Goal: Task Accomplishment & Management: Manage account settings

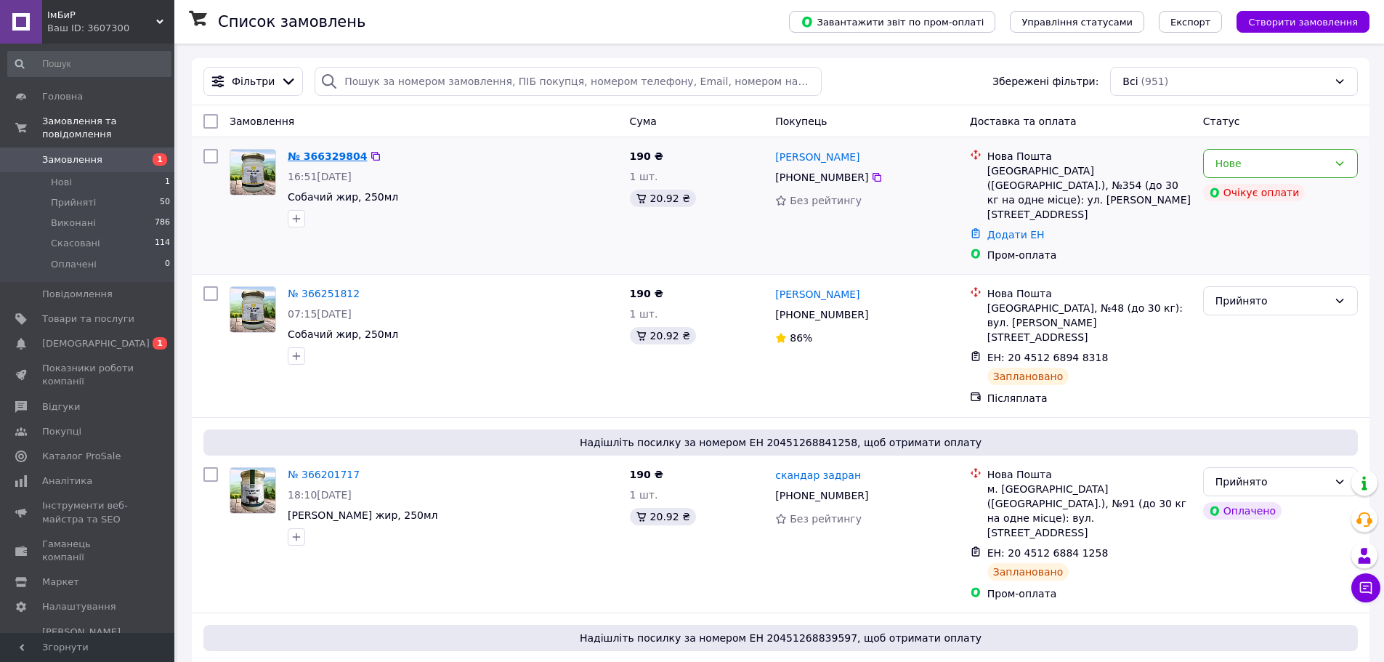
click at [328, 155] on link "№ 366329804" at bounding box center [327, 156] width 79 height 12
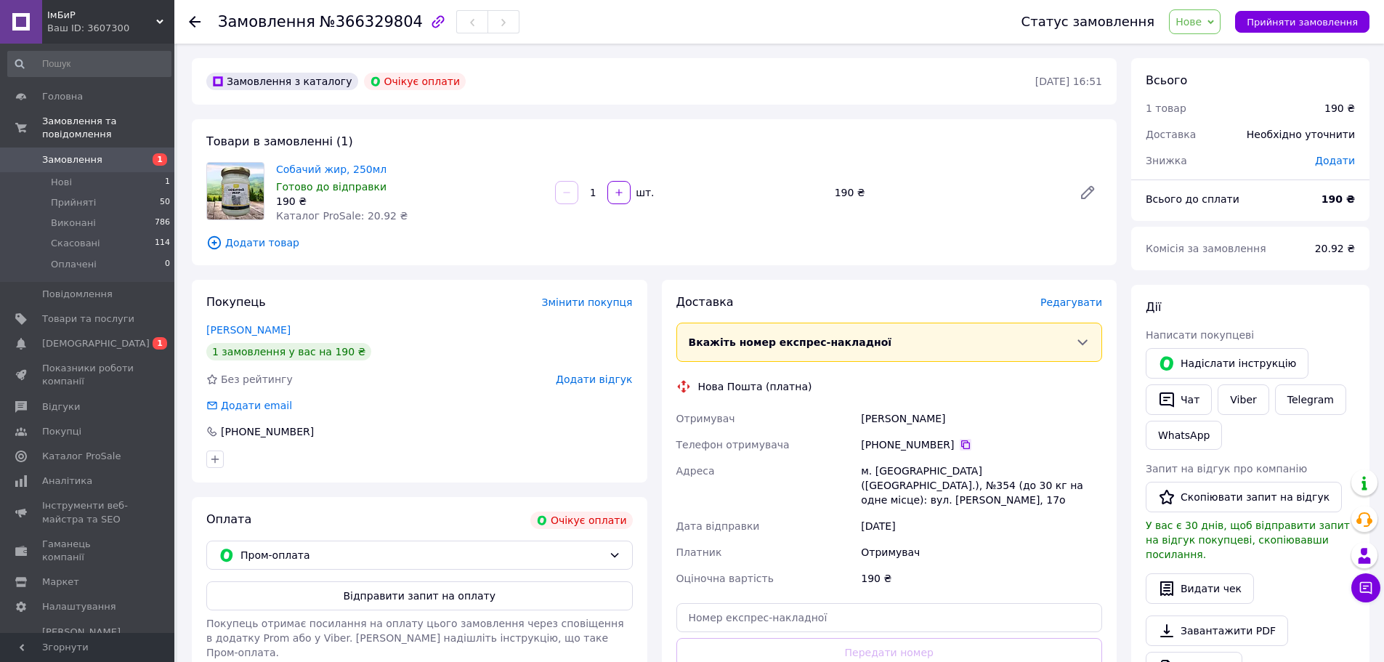
click at [960, 445] on icon at bounding box center [966, 445] width 12 height 12
click at [961, 443] on icon at bounding box center [965, 444] width 9 height 9
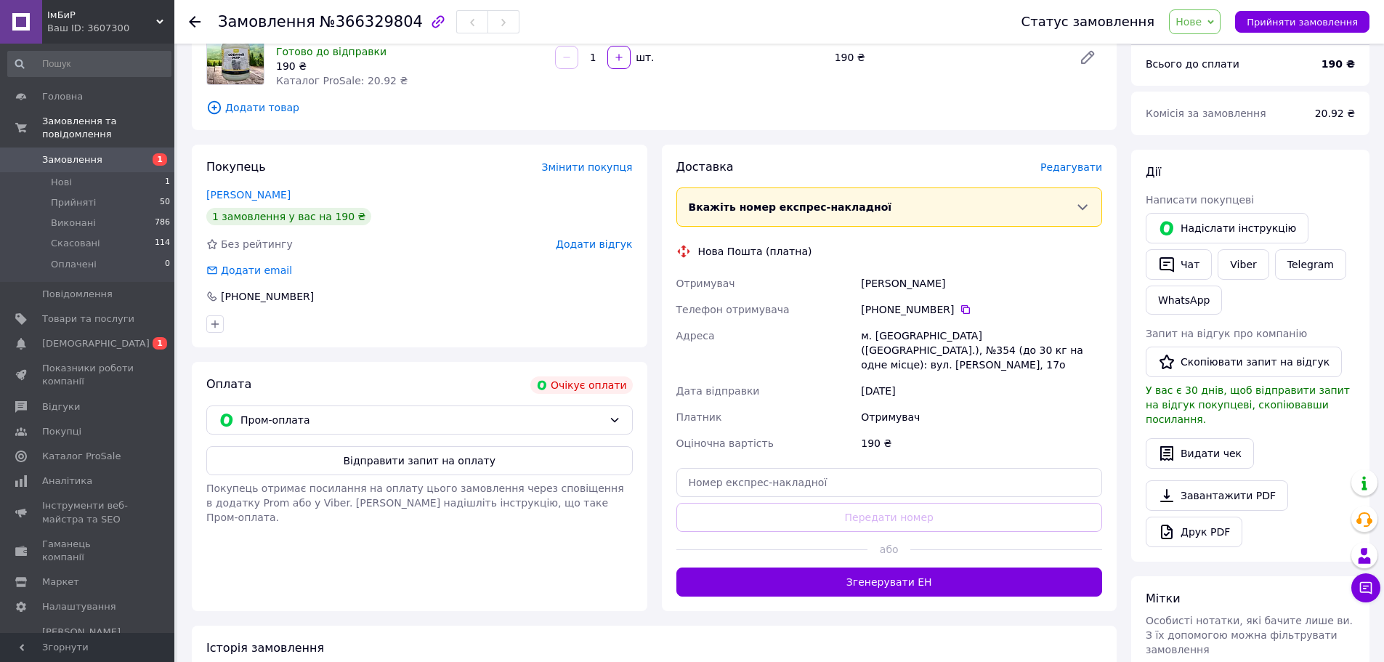
scroll to position [145, 0]
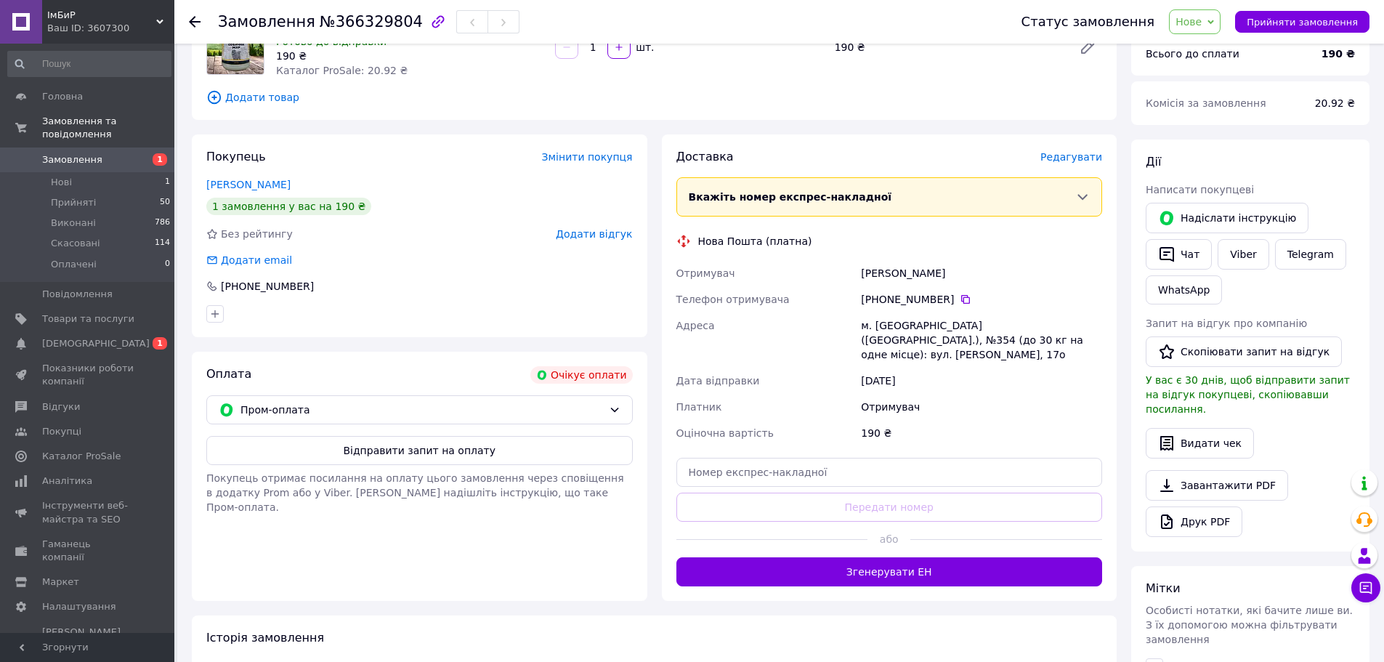
click at [649, 351] on div "Покупець Змінити покупця Скиба Катя 1 замовлення у вас на 190 ₴ Без рейтингу До…" at bounding box center [420, 367] width 470 height 467
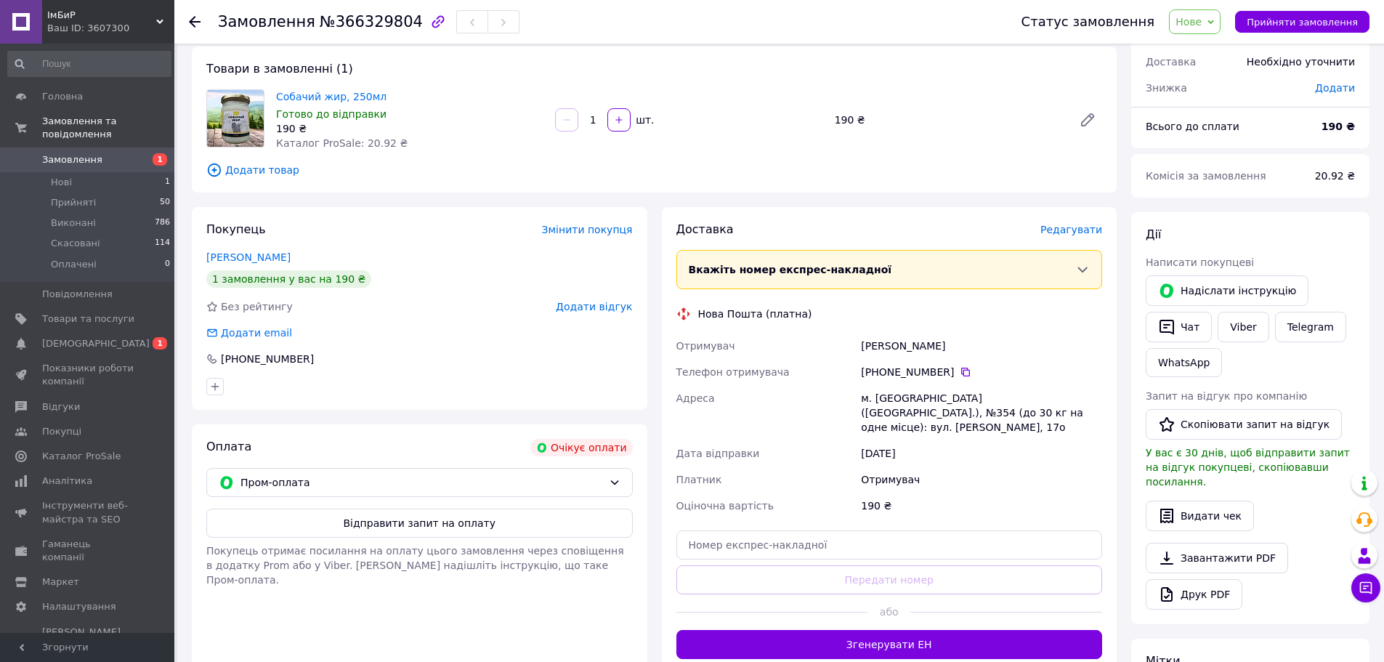
scroll to position [0, 0]
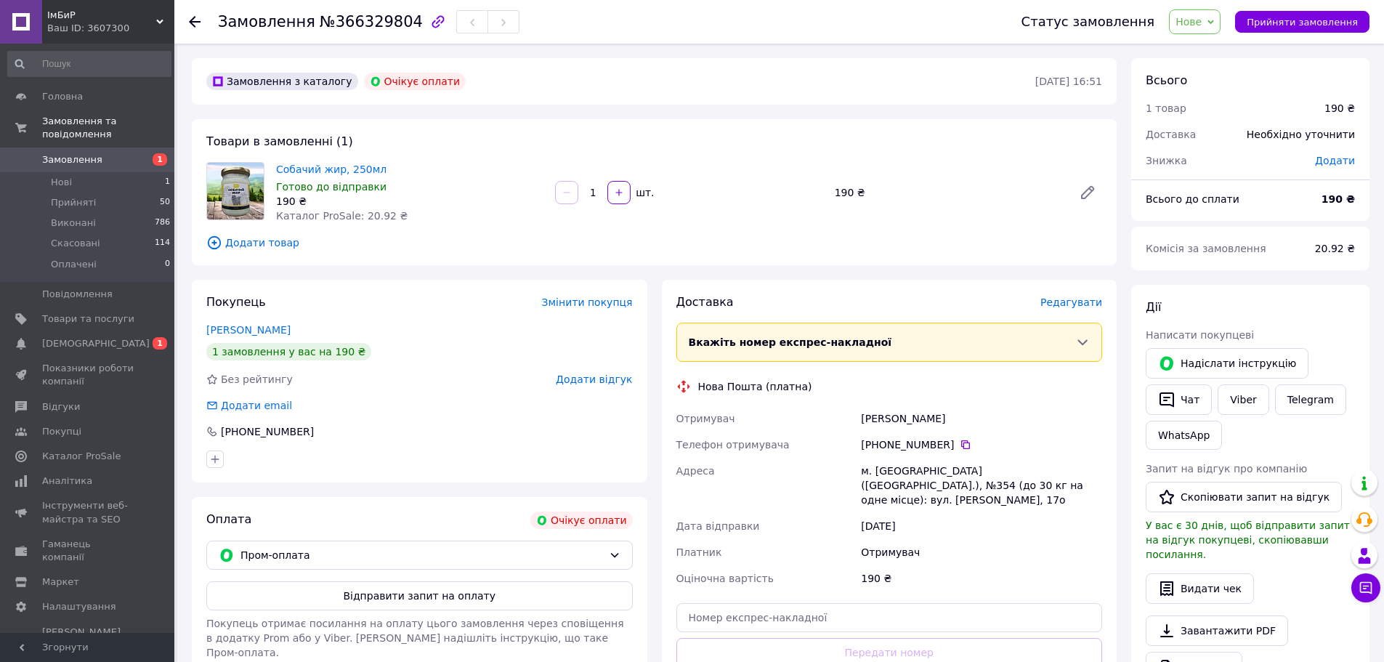
click at [1118, 259] on div "Замовлення з каталогу Очікує оплати 12.10.2025 • 16:51 Товари в замовленні (1) …" at bounding box center [655, 550] width 940 height 985
click at [1079, 344] on icon at bounding box center [1083, 342] width 15 height 15
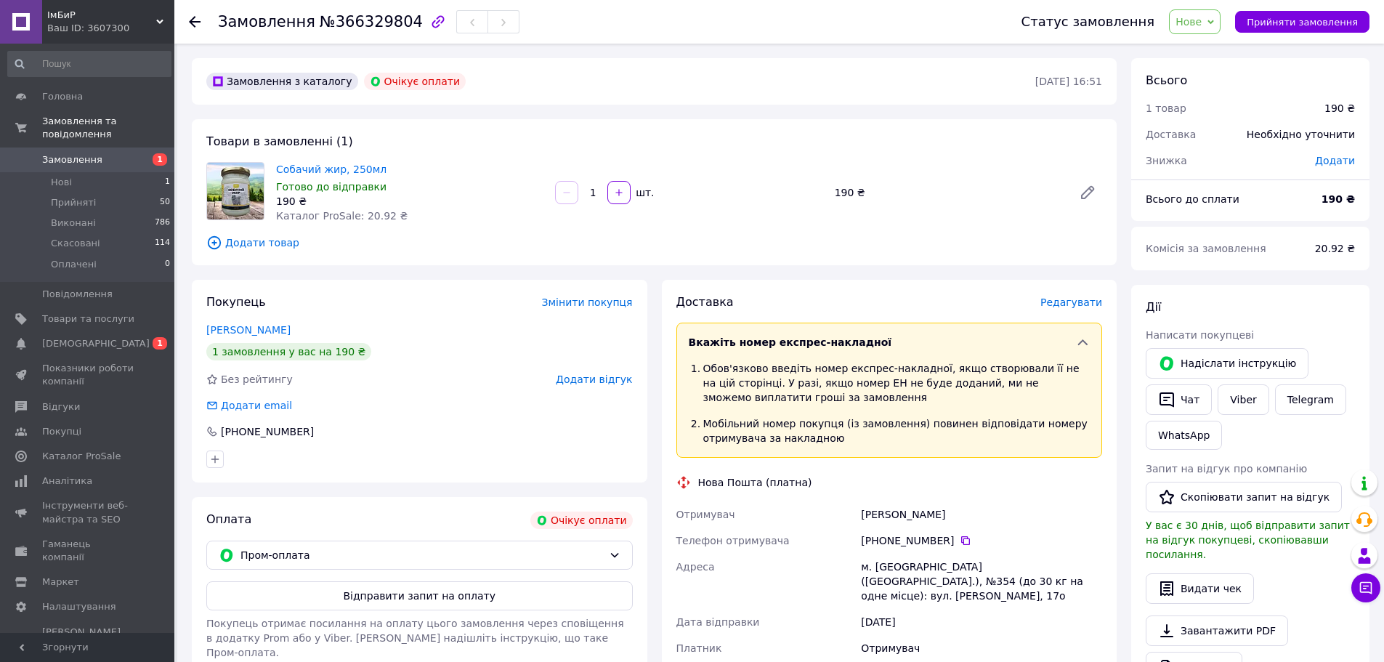
click at [1081, 343] on icon at bounding box center [1083, 342] width 15 height 15
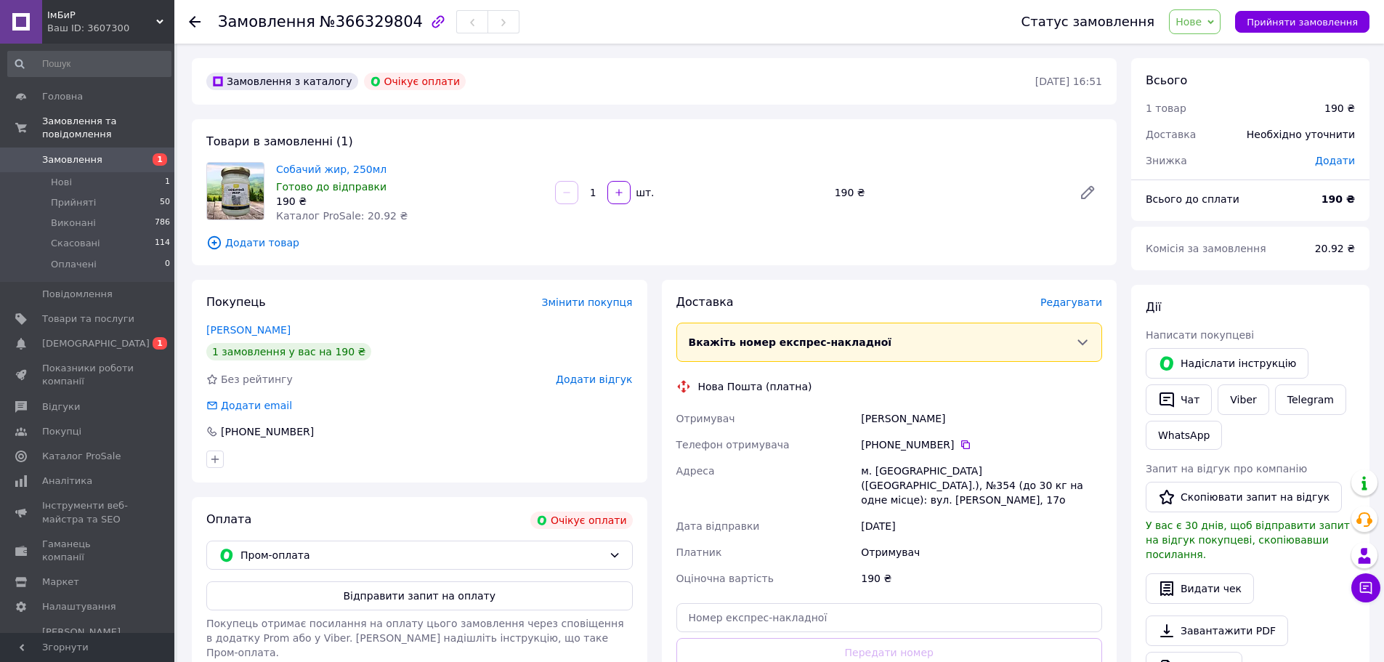
click at [661, 276] on div "Замовлення з каталогу Очікує оплати 12.10.2025 • 16:51 Товари в замовленні (1) …" at bounding box center [655, 550] width 940 height 985
click at [653, 313] on div "Покупець Змінити покупця Скиба Катя 1 замовлення у вас на 190 ₴ Без рейтингу До…" at bounding box center [420, 513] width 470 height 467
click at [1124, 112] on div "Всього 1 товар 190 ₴ Доставка Необхідно уточнити Знижка Додати Всього до сплати…" at bounding box center [1250, 550] width 253 height 985
click at [652, 289] on div "Покупець Змінити покупця Скиба Катя 1 замовлення у вас на 190 ₴ Без рейтингу До…" at bounding box center [420, 513] width 470 height 467
click at [1202, 20] on span "Нове" at bounding box center [1189, 22] width 26 height 12
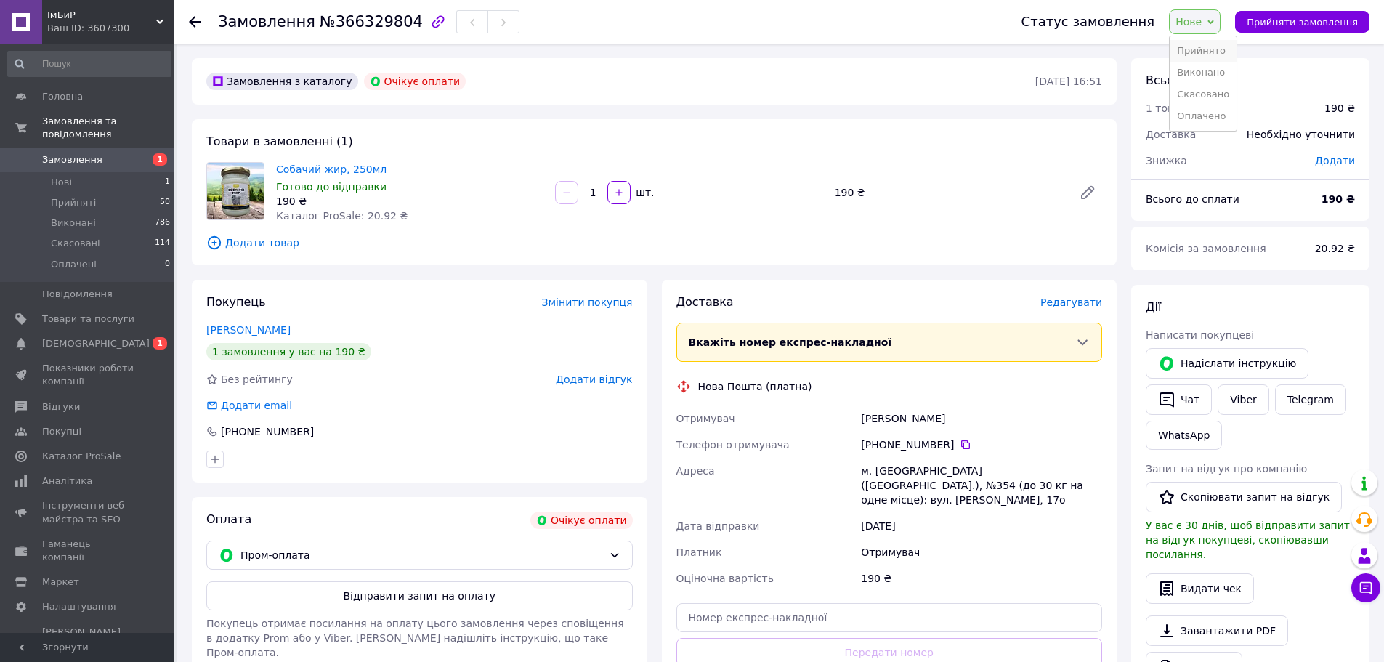
click at [1198, 47] on li "Прийнято" at bounding box center [1203, 51] width 67 height 22
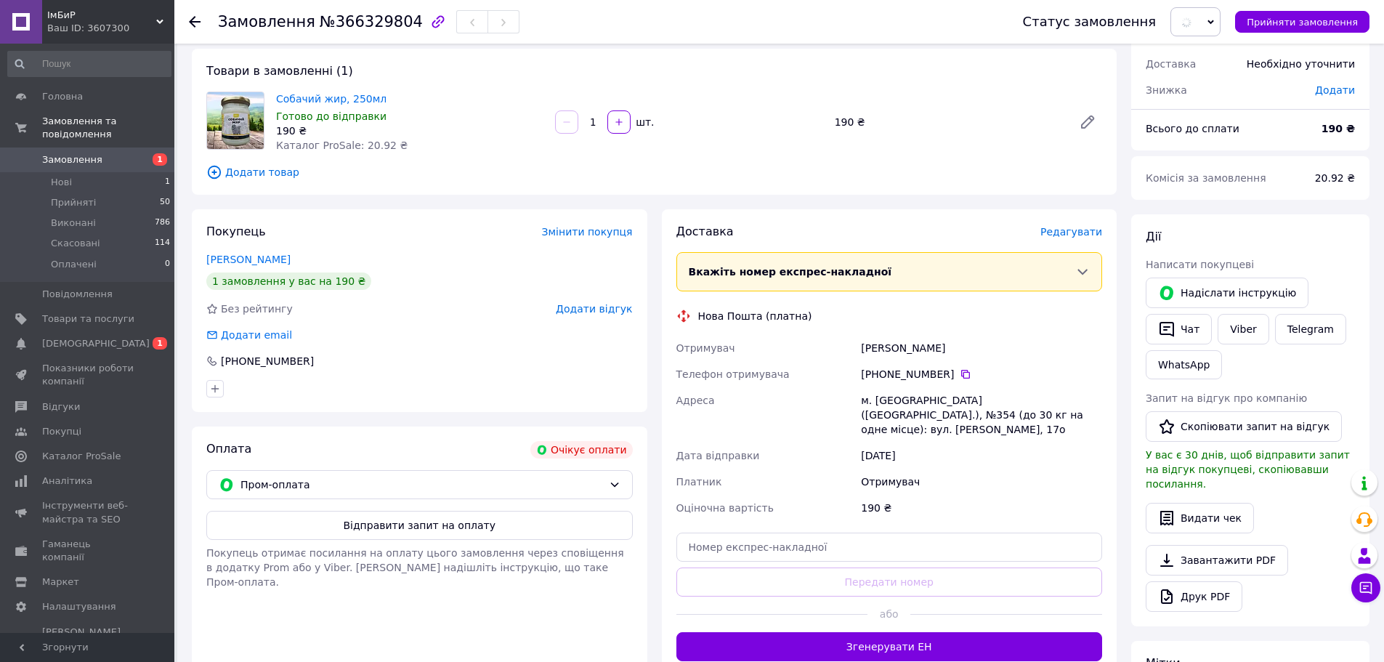
scroll to position [145, 0]
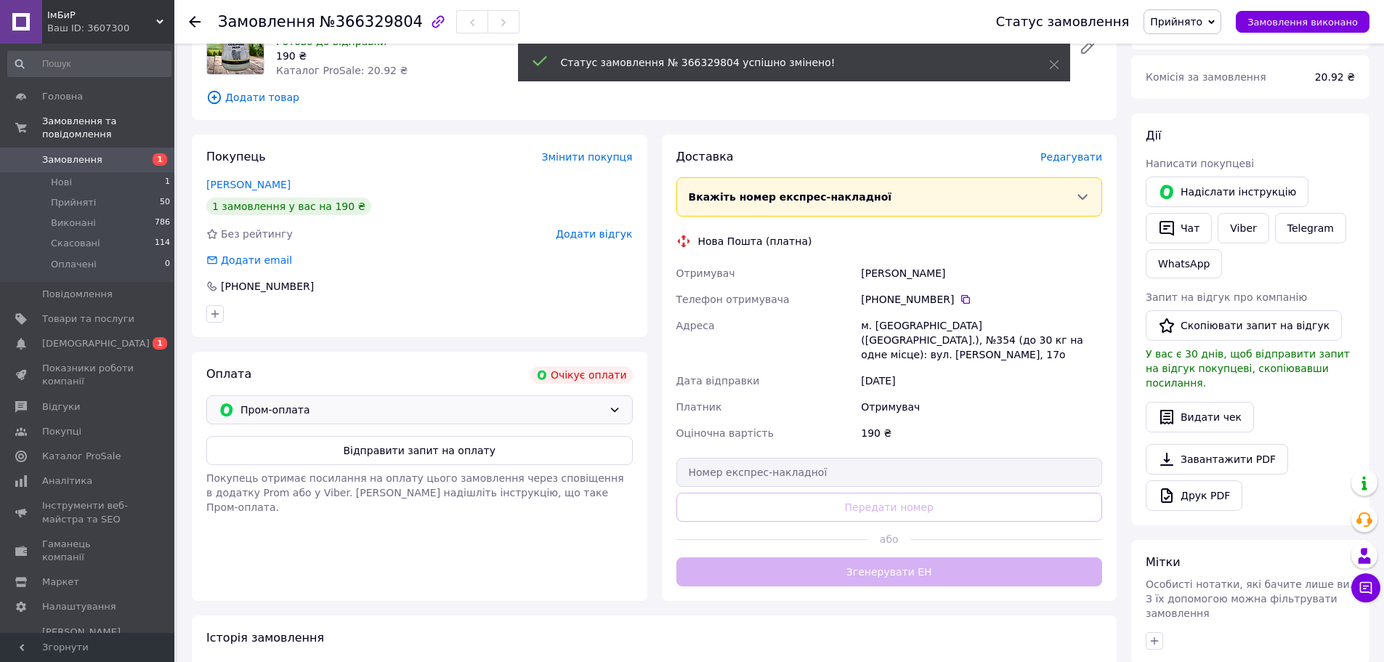
click at [547, 414] on span "Пром-оплата" at bounding box center [422, 410] width 363 height 16
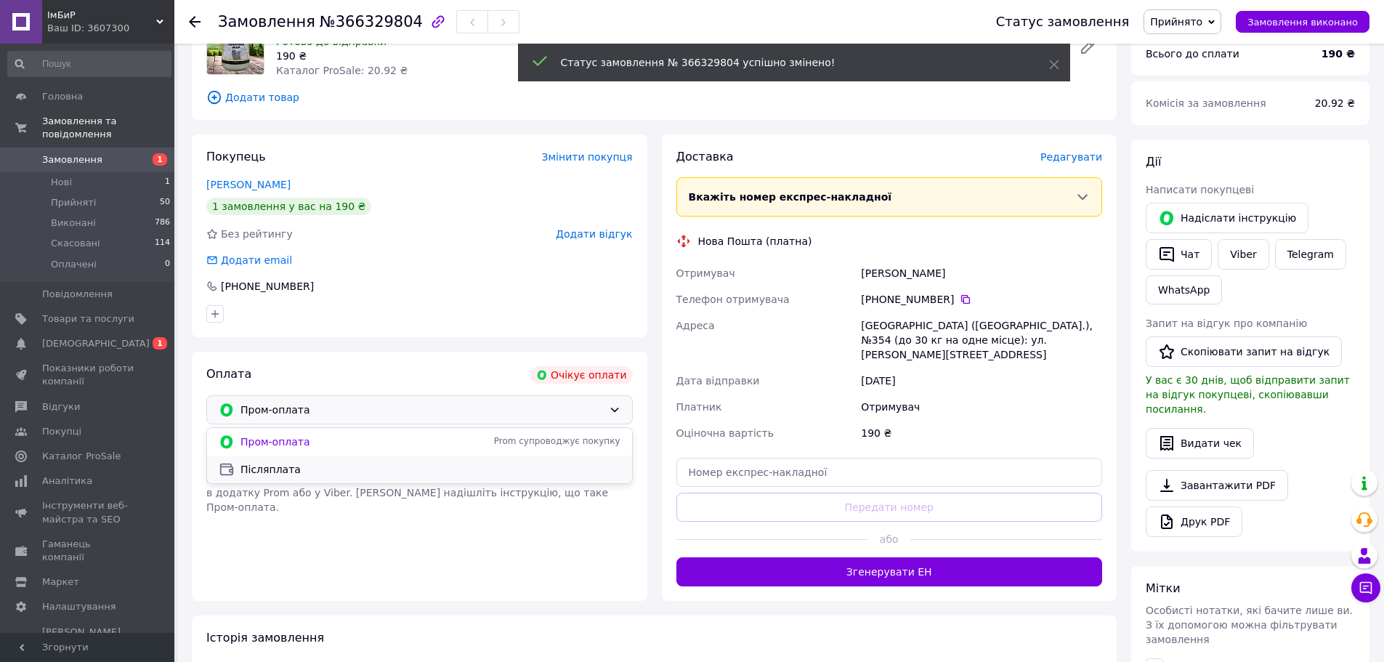
click at [299, 467] on span "Післяплата" at bounding box center [431, 469] width 380 height 15
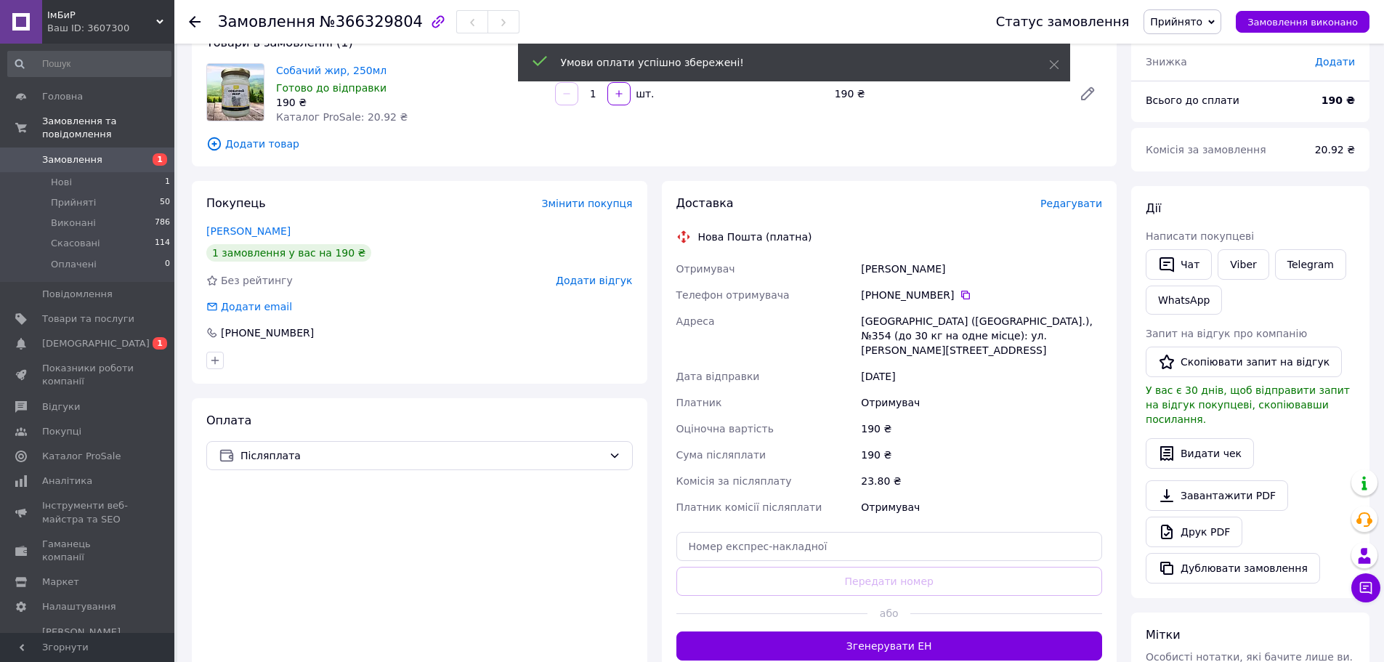
scroll to position [73, 0]
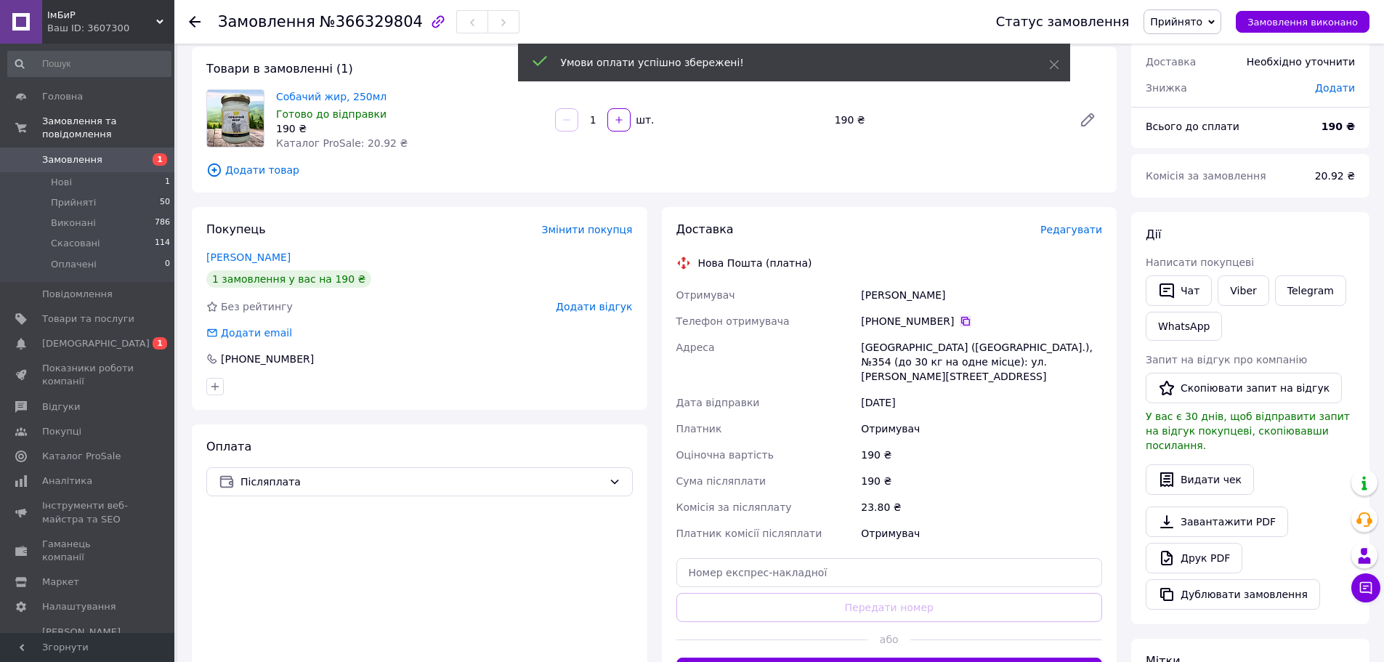
click at [960, 320] on icon at bounding box center [966, 321] width 12 height 12
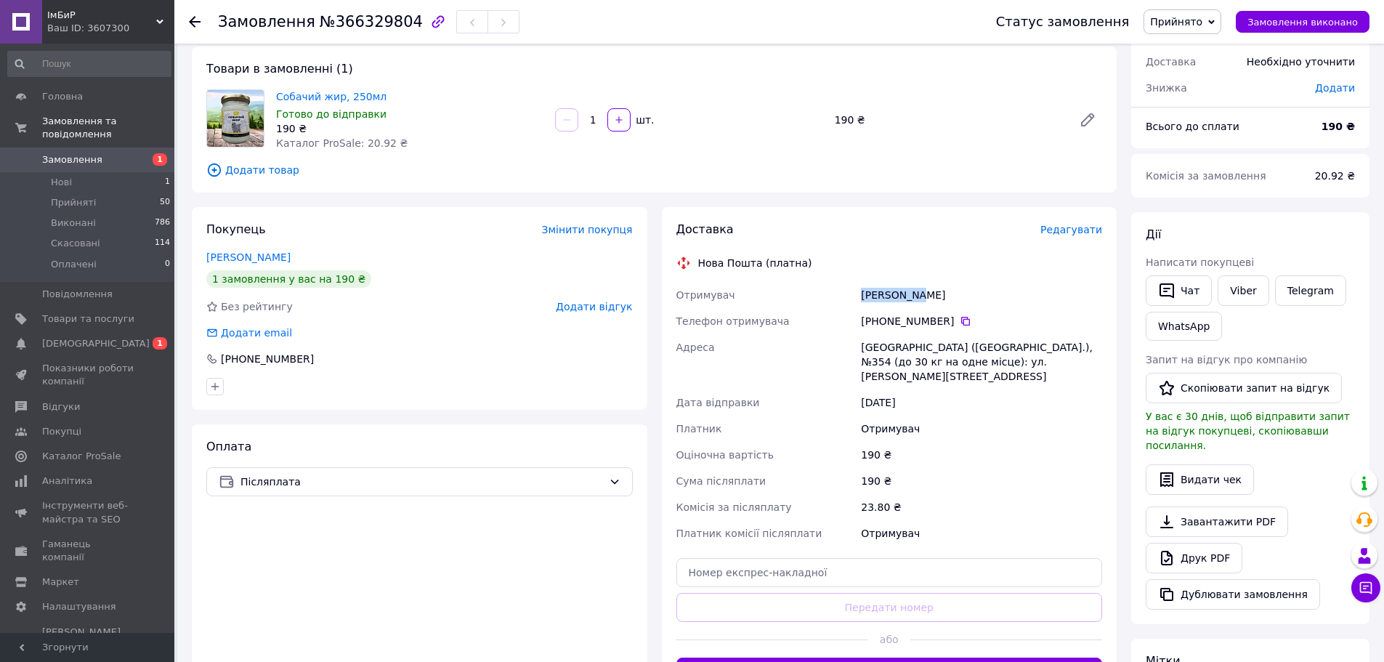
drag, startPoint x: 898, startPoint y: 292, endPoint x: 863, endPoint y: 293, distance: 34.9
click at [863, 293] on div "Скиба Катя" at bounding box center [981, 295] width 247 height 26
copy div "Скиба Катя"
click at [874, 350] on div "[GEOGRAPHIC_DATA] ([GEOGRAPHIC_DATA].), №354 (до 30 кг на одне місце): ул. [PER…" at bounding box center [981, 361] width 247 height 55
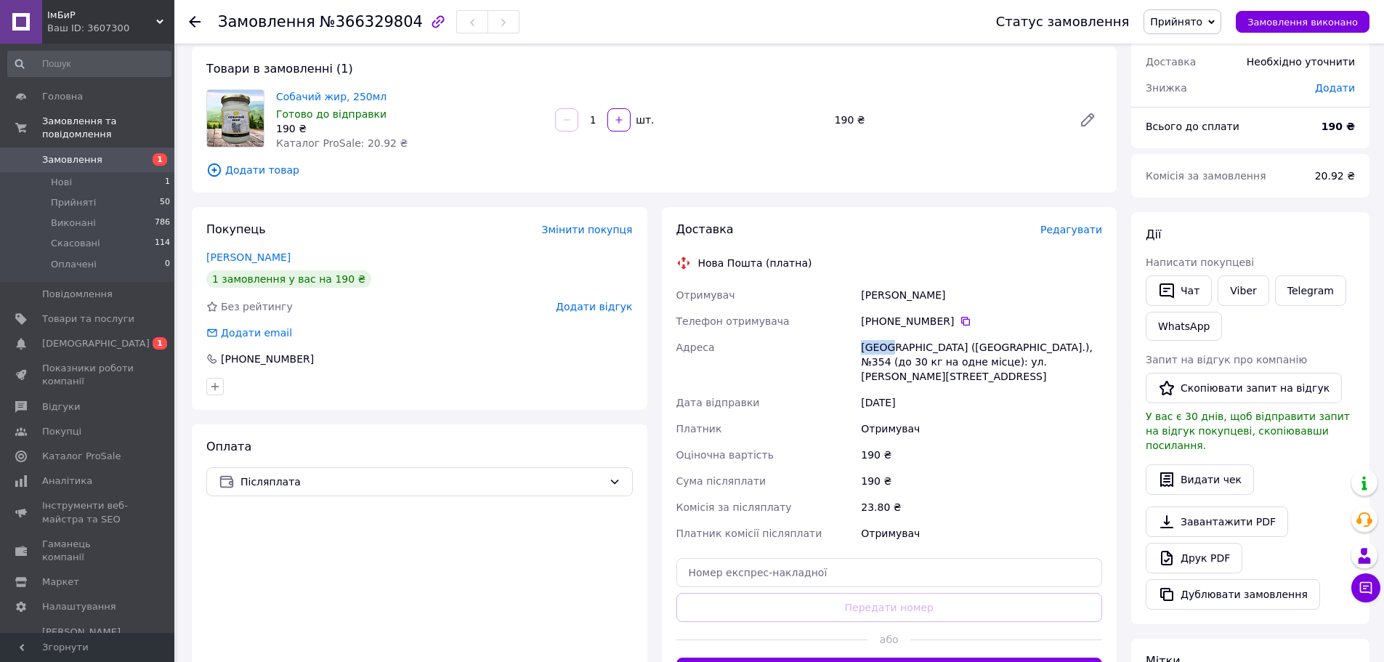
copy div "Киев"
click at [968, 350] on div "[GEOGRAPHIC_DATA] ([GEOGRAPHIC_DATA].), №354 (до 30 кг на одне місце): ул. [PER…" at bounding box center [981, 361] width 247 height 55
click at [987, 350] on div "[GEOGRAPHIC_DATA] ([GEOGRAPHIC_DATA].), №354 (до 30 кг на одне місце): ул. [PER…" at bounding box center [981, 361] width 247 height 55
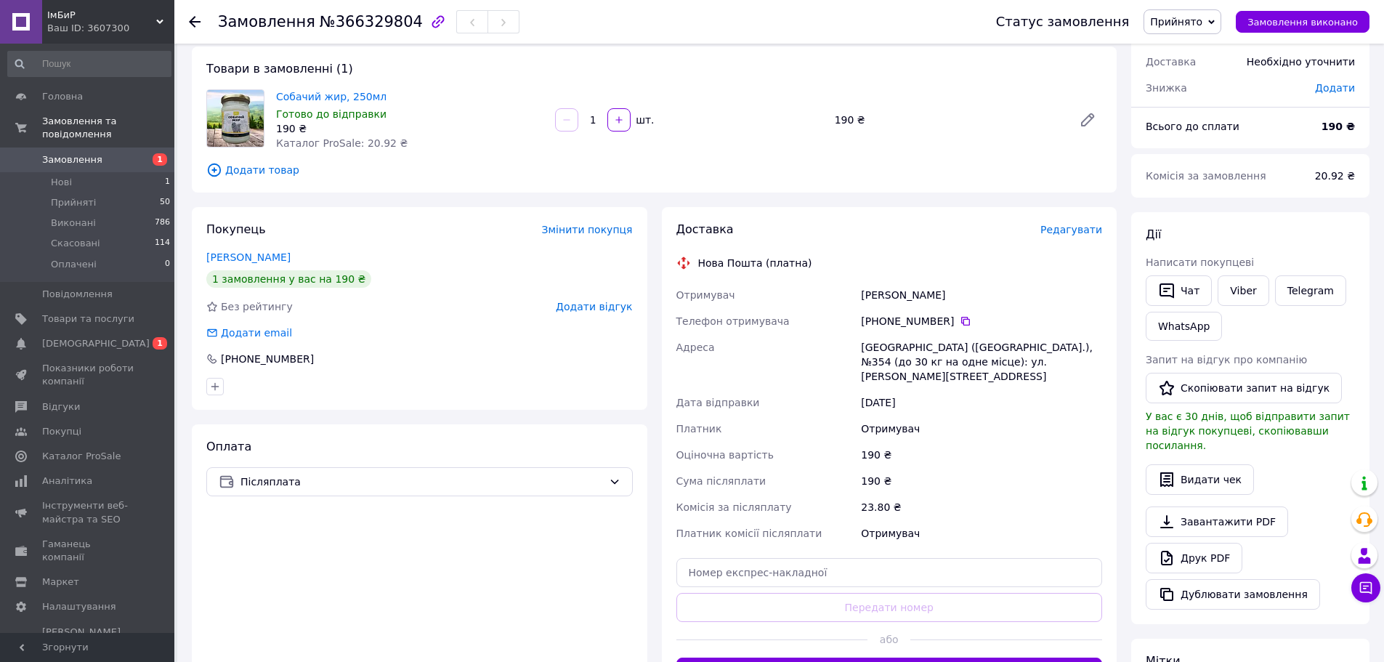
click at [1010, 390] on div "12.10.2025" at bounding box center [981, 403] width 247 height 26
drag, startPoint x: 988, startPoint y: 348, endPoint x: 963, endPoint y: 350, distance: 25.5
click at [963, 350] on div "[GEOGRAPHIC_DATA] ([GEOGRAPHIC_DATA].), №354 (до 30 кг на одне місце): ул. [PER…" at bounding box center [981, 361] width 247 height 55
copy div "№354"
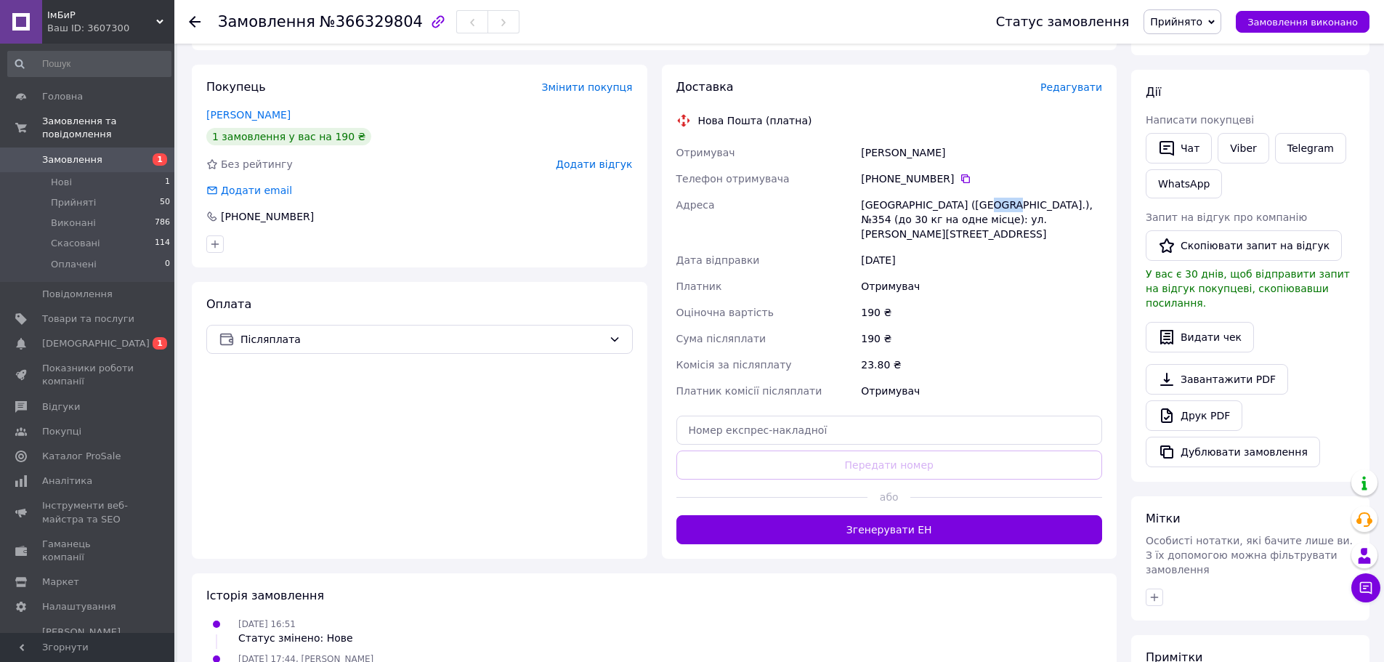
scroll to position [218, 0]
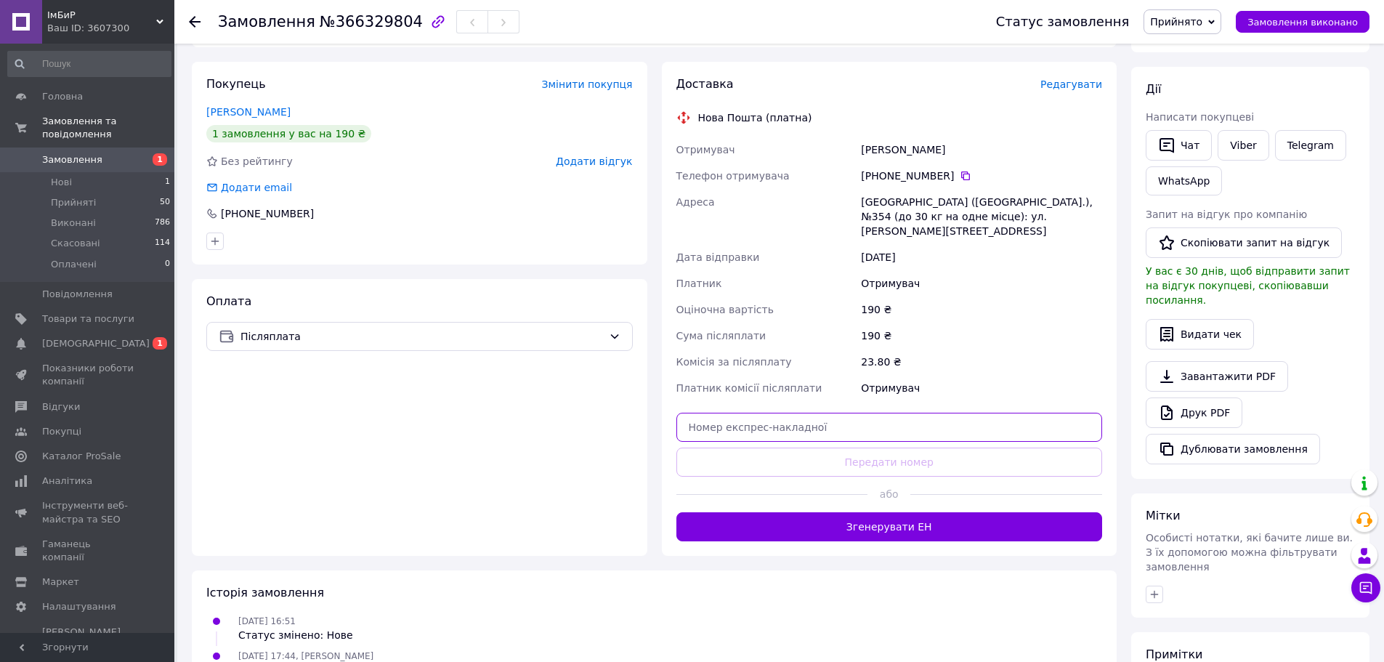
click at [823, 413] on input "text" at bounding box center [890, 427] width 427 height 29
paste input "20451269203662"
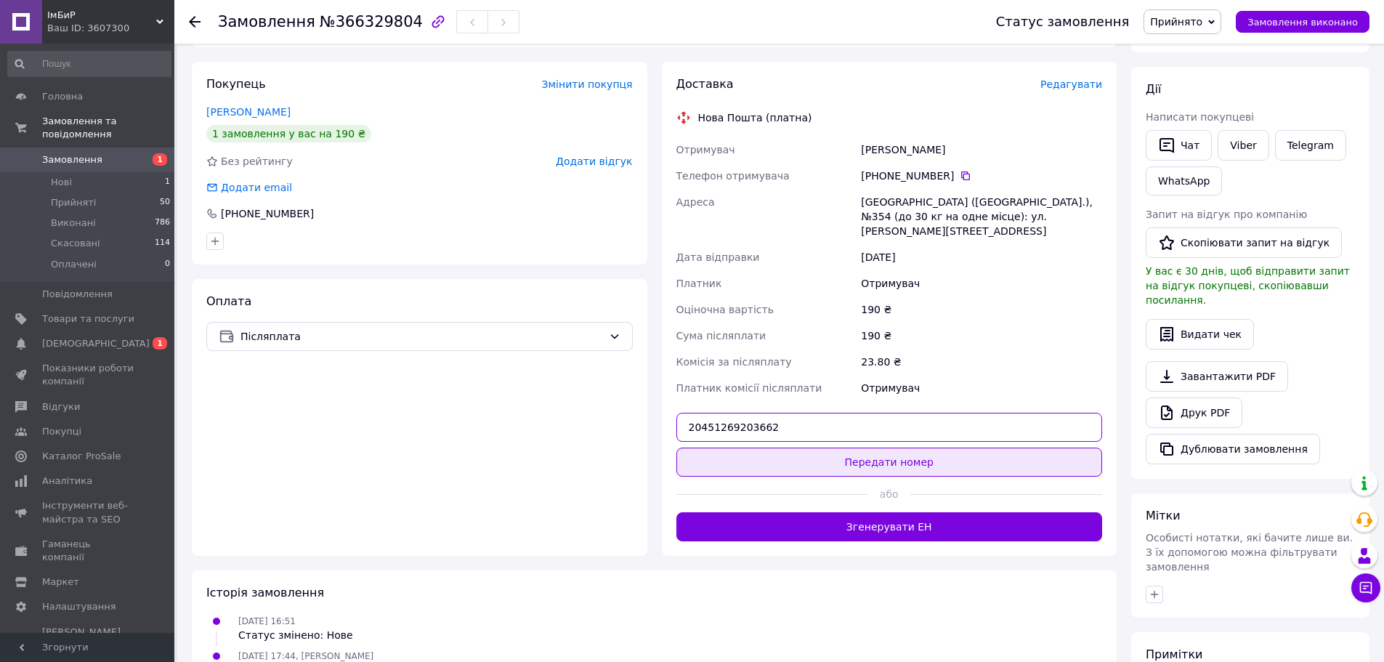
type input "20451269203662"
click at [826, 457] on button "Передати номер" at bounding box center [890, 462] width 427 height 29
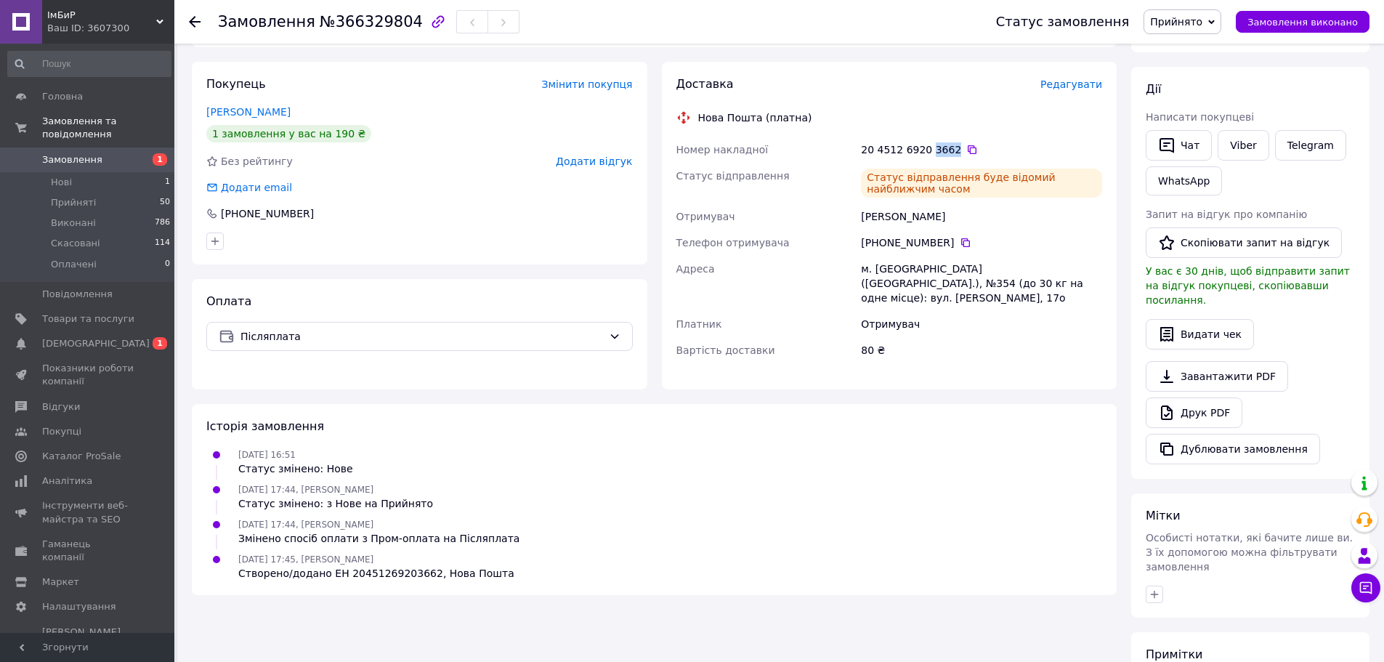
drag, startPoint x: 946, startPoint y: 151, endPoint x: 925, endPoint y: 154, distance: 21.3
click at [925, 154] on div "20 4512 6920 3662" at bounding box center [981, 149] width 241 height 15
copy div "3662"
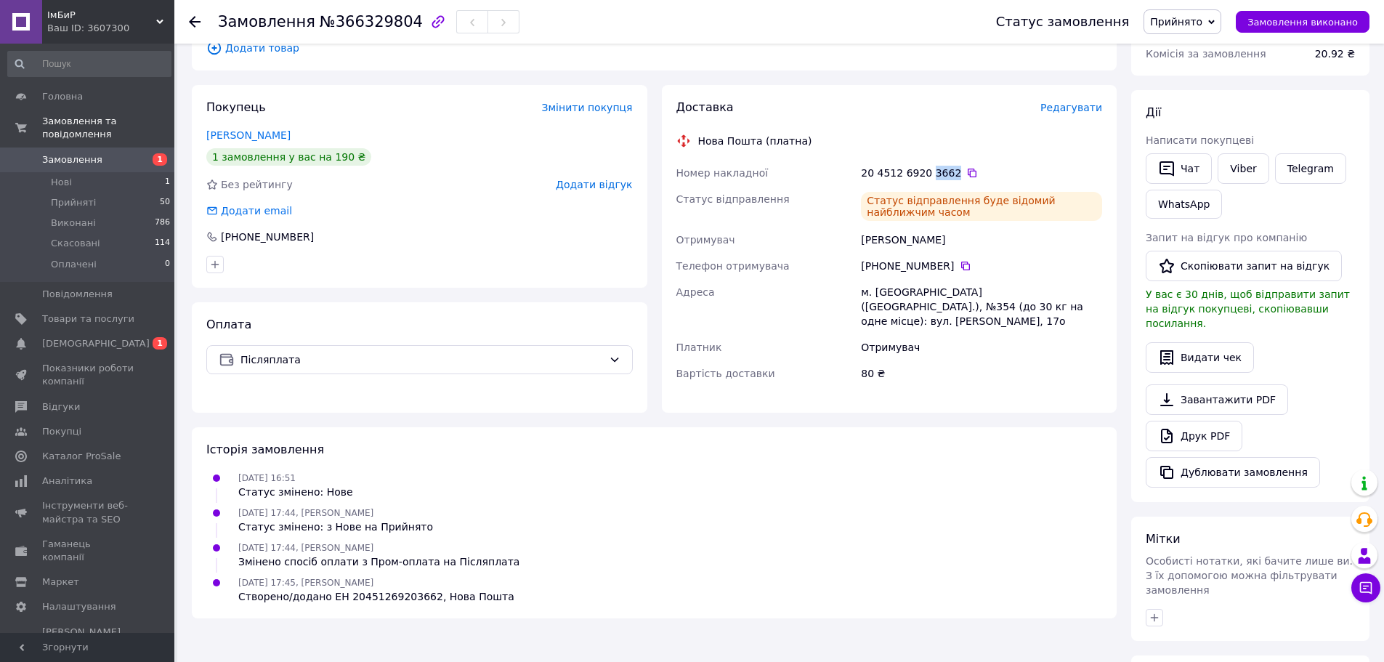
scroll to position [0, 0]
